Goal: Information Seeking & Learning: Learn about a topic

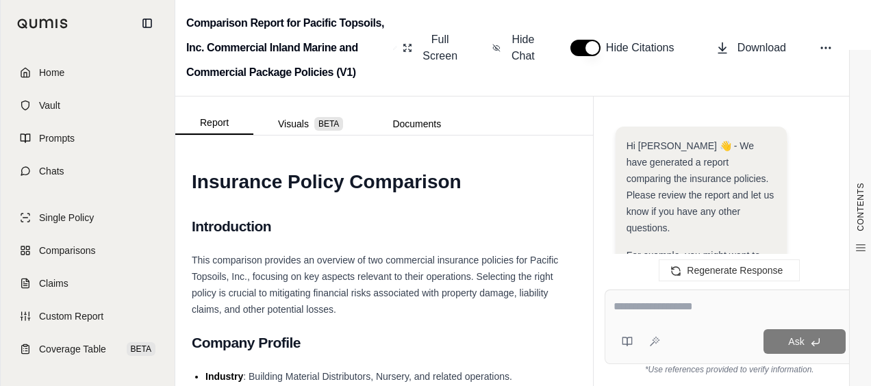
scroll to position [1008, 0]
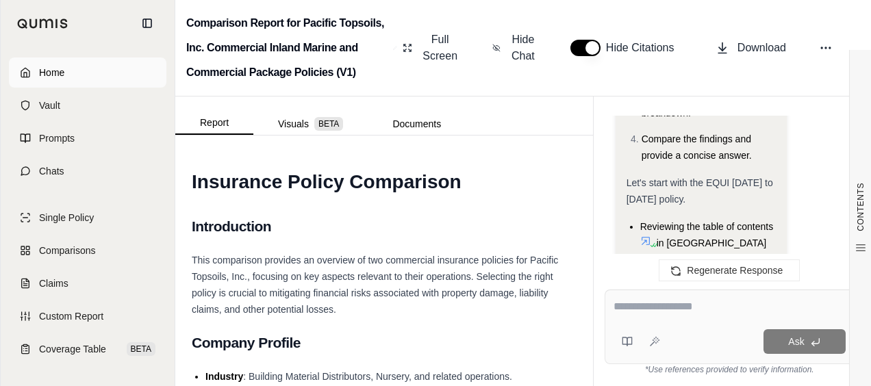
click at [68, 79] on link "Home" at bounding box center [87, 73] width 157 height 30
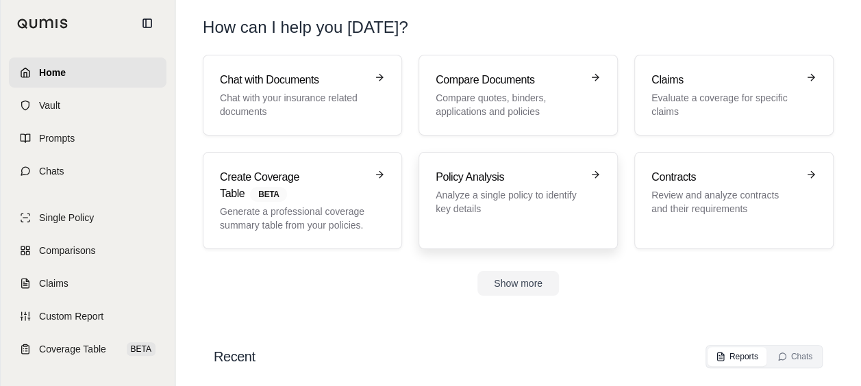
click at [453, 185] on div "Policy Analysis Analyze a single policy to identify key details" at bounding box center [508, 192] width 146 height 47
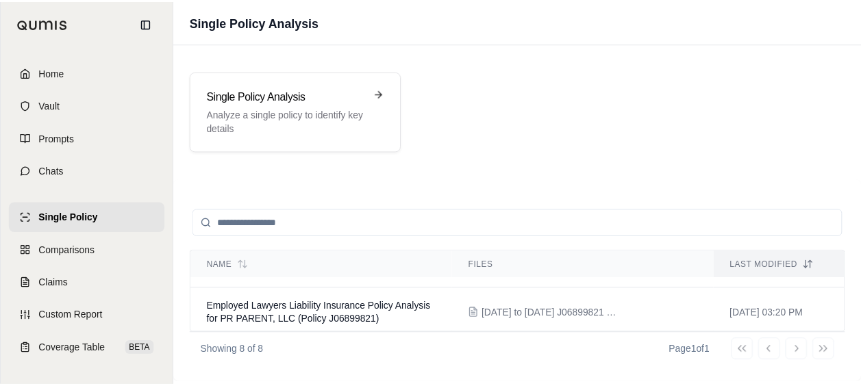
scroll to position [301, 0]
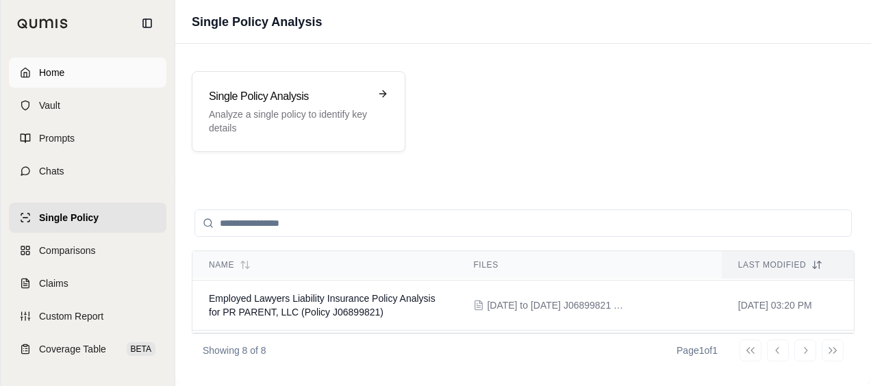
click at [58, 81] on link "Home" at bounding box center [87, 73] width 157 height 30
